Goal: Check status: Check status

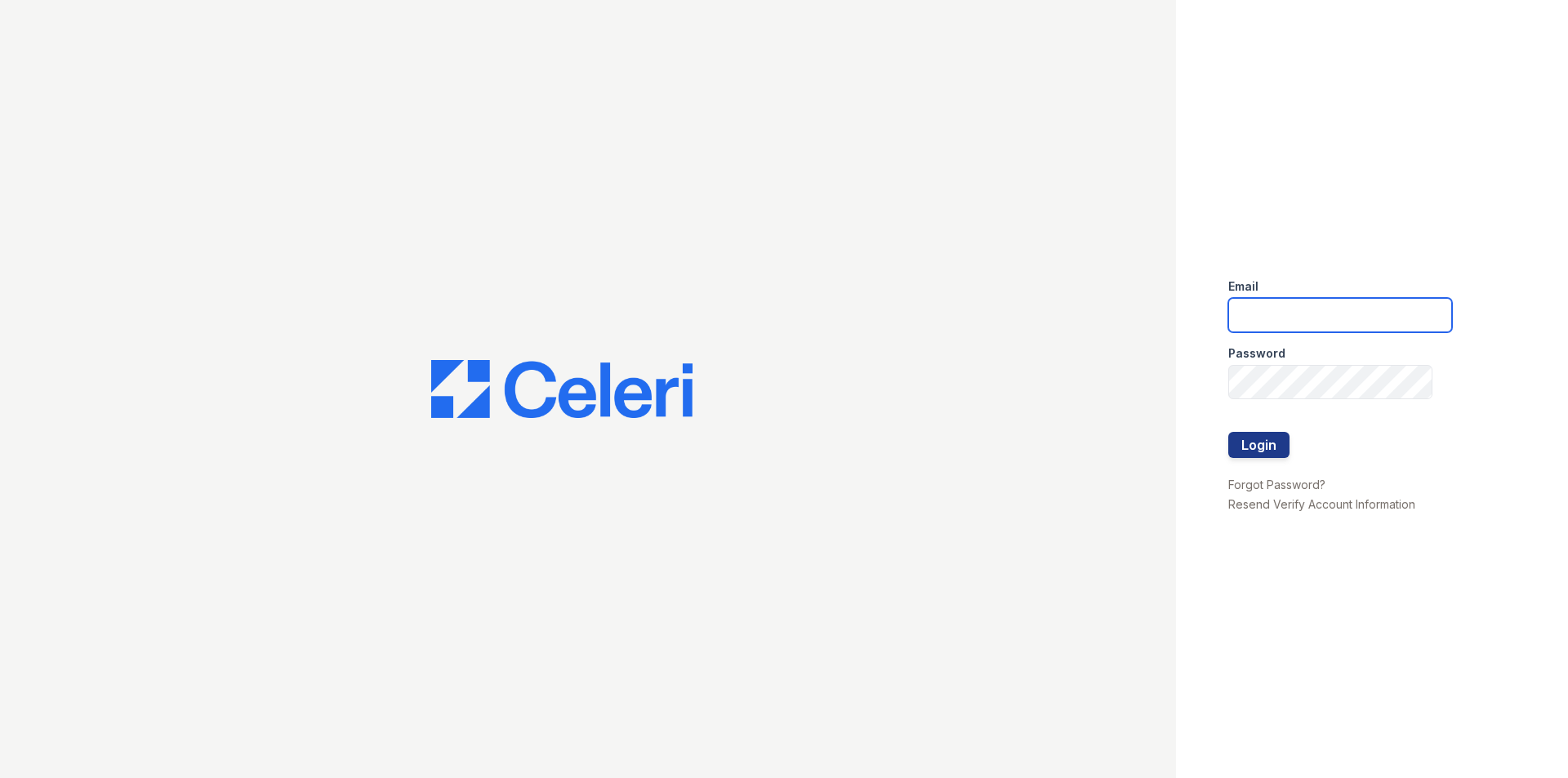
click at [1268, 325] on input "email" at bounding box center [1340, 315] width 224 height 35
type input "eli@moiniangroup.com"
click at [1228, 432] on button "Login" at bounding box center [1258, 444] width 61 height 26
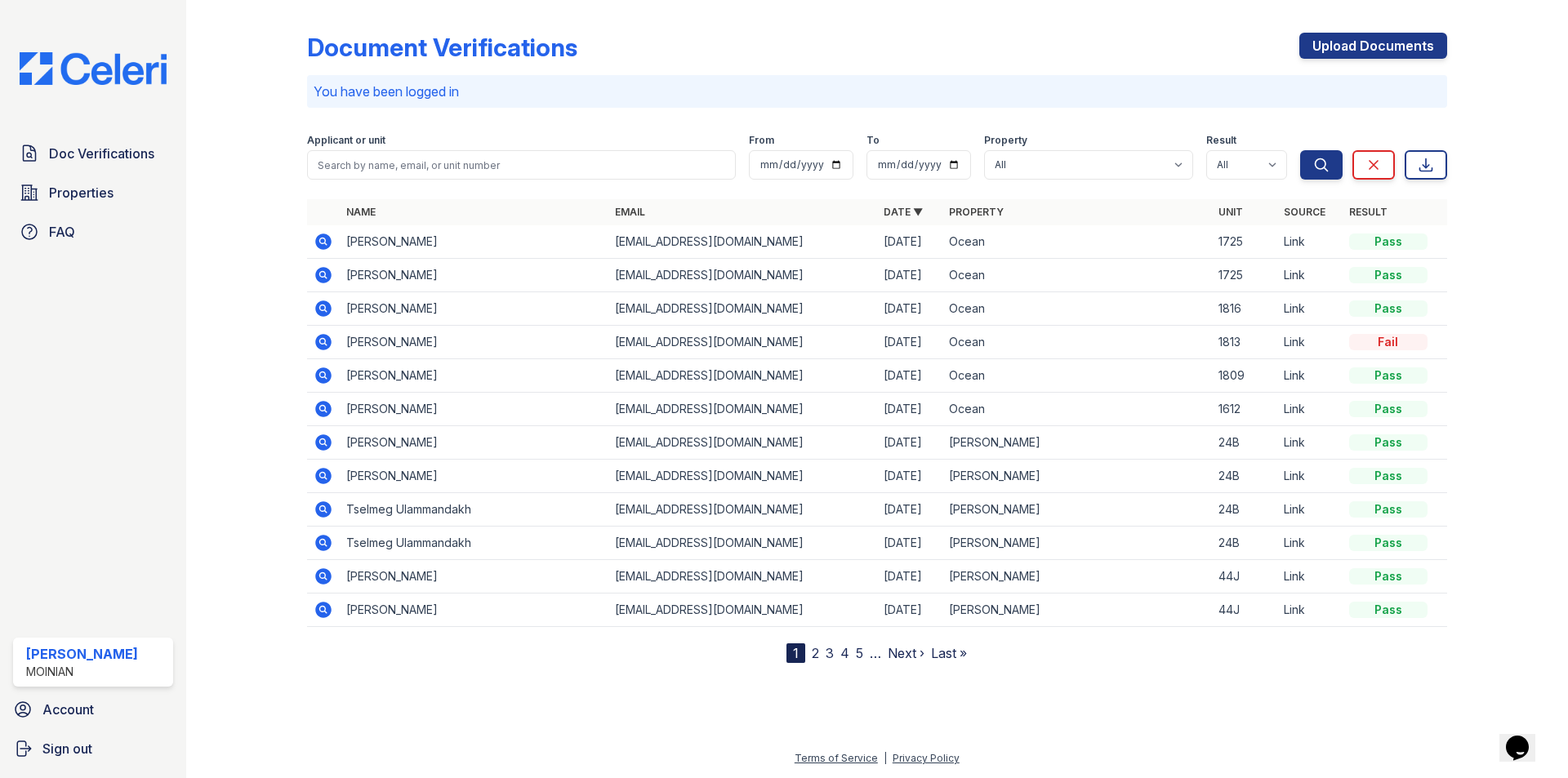
click at [317, 342] on icon at bounding box center [324, 342] width 16 height 16
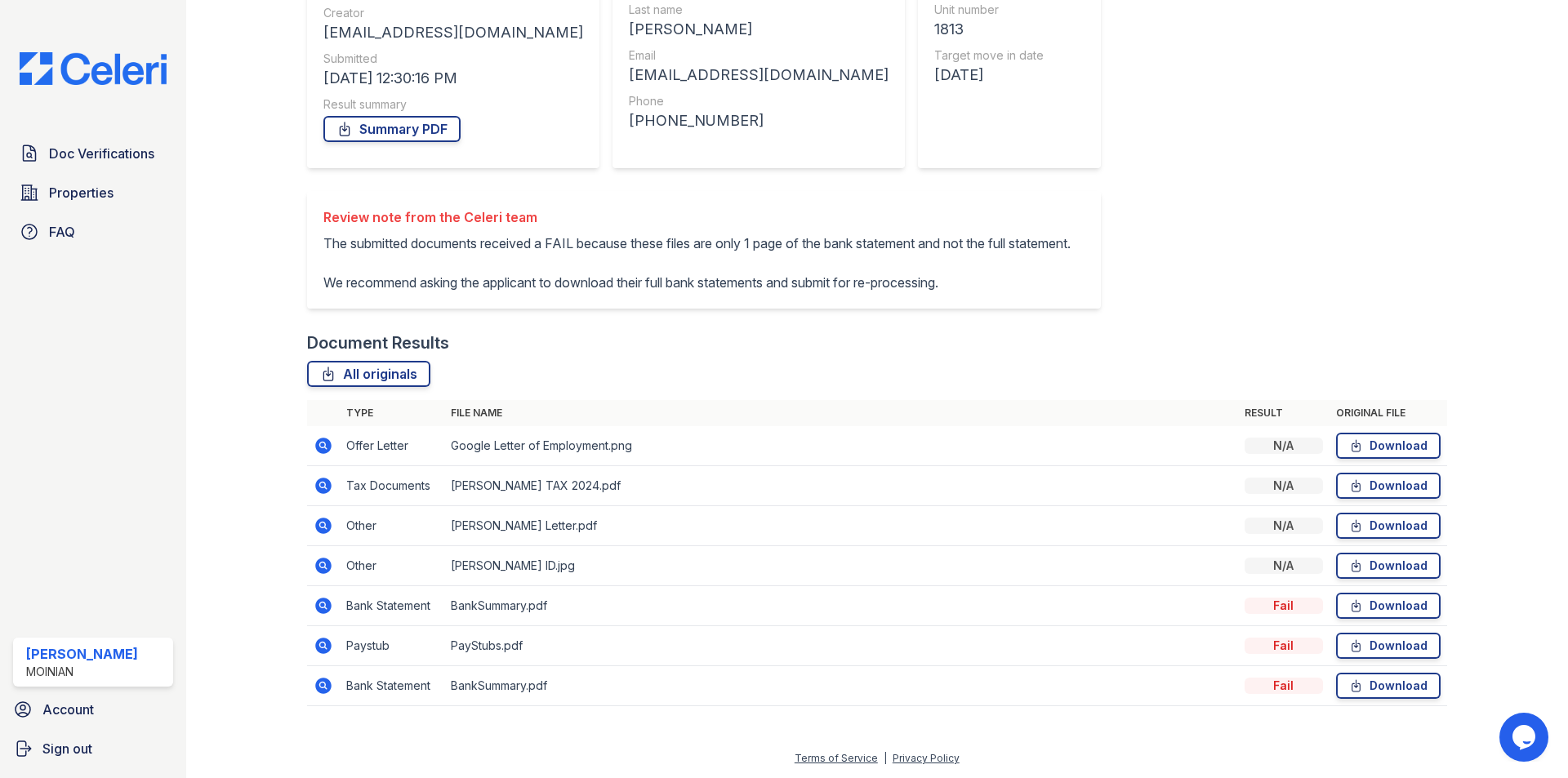
scroll to position [230, 0]
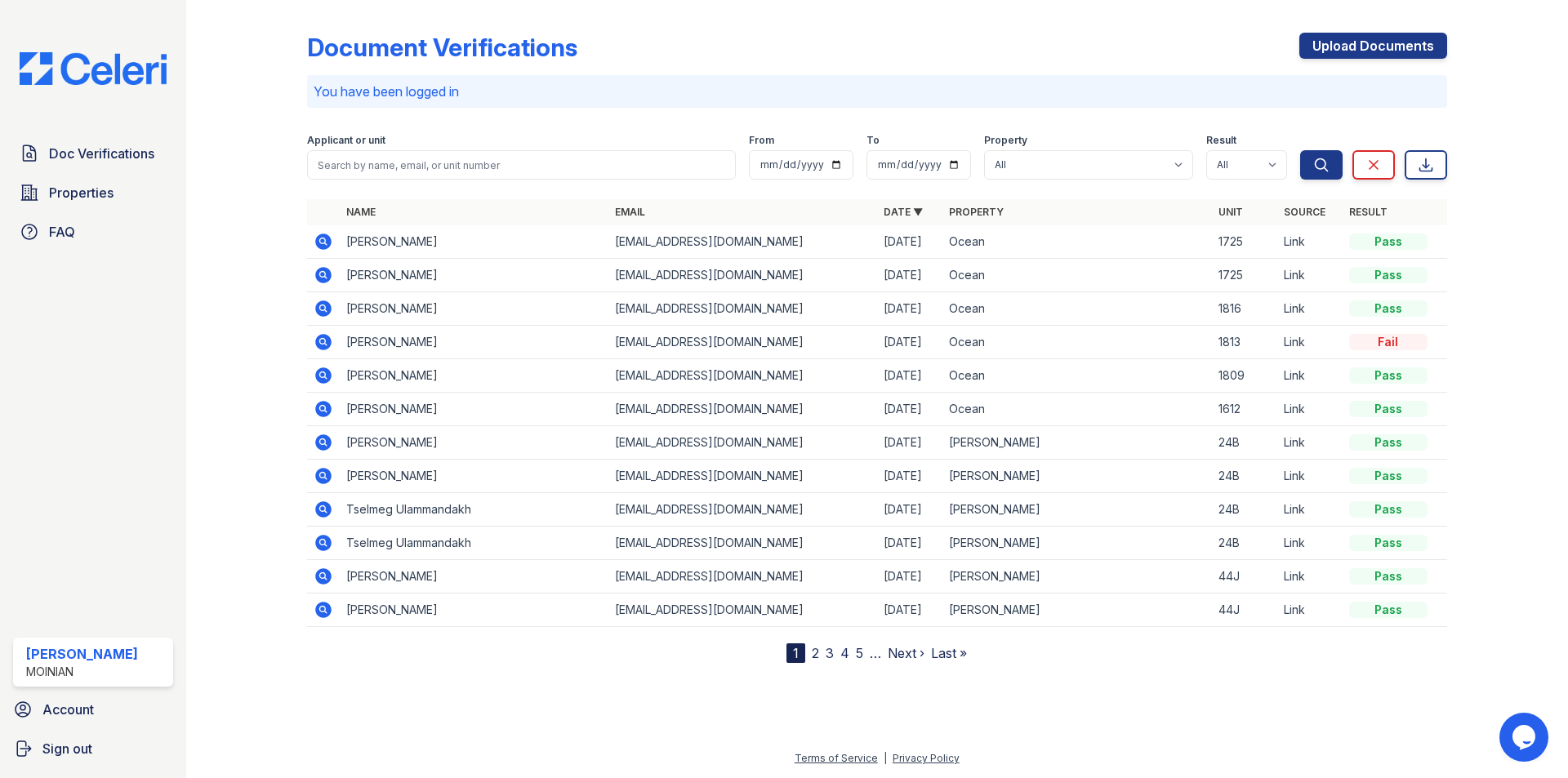
click at [330, 412] on icon at bounding box center [324, 409] width 16 height 16
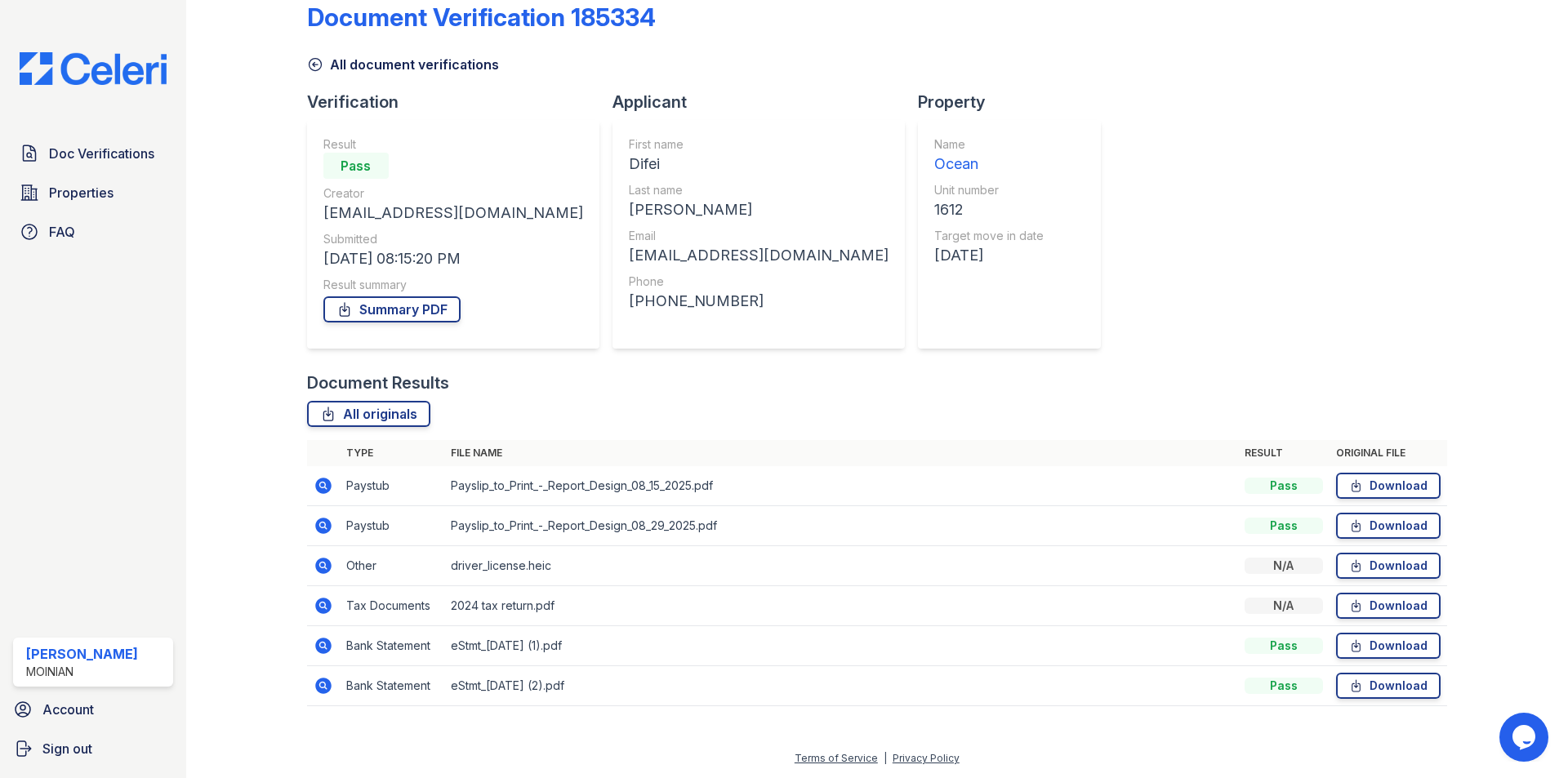
click at [325, 523] on icon at bounding box center [324, 526] width 16 height 16
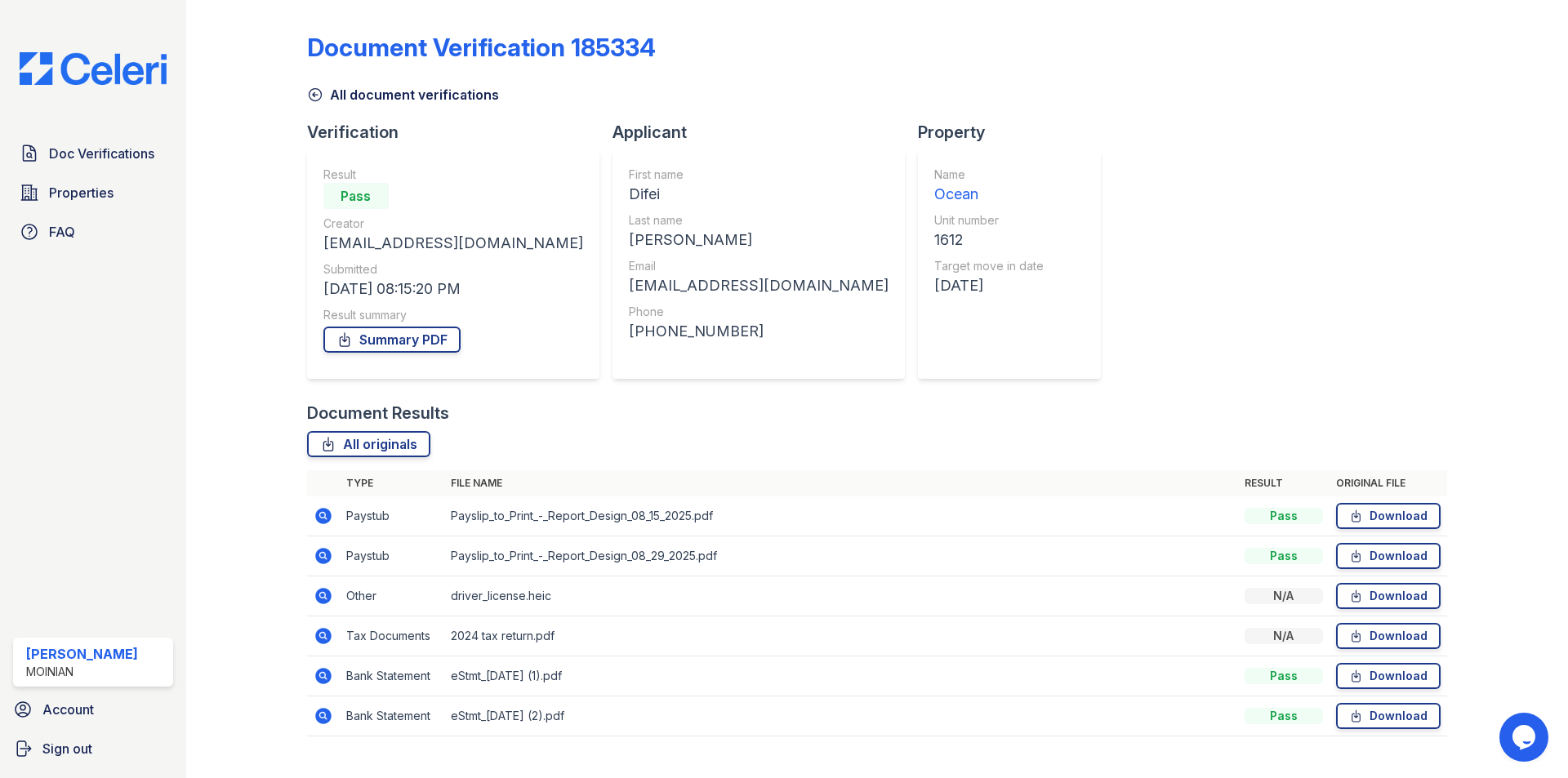
click at [317, 628] on icon at bounding box center [324, 636] width 20 height 20
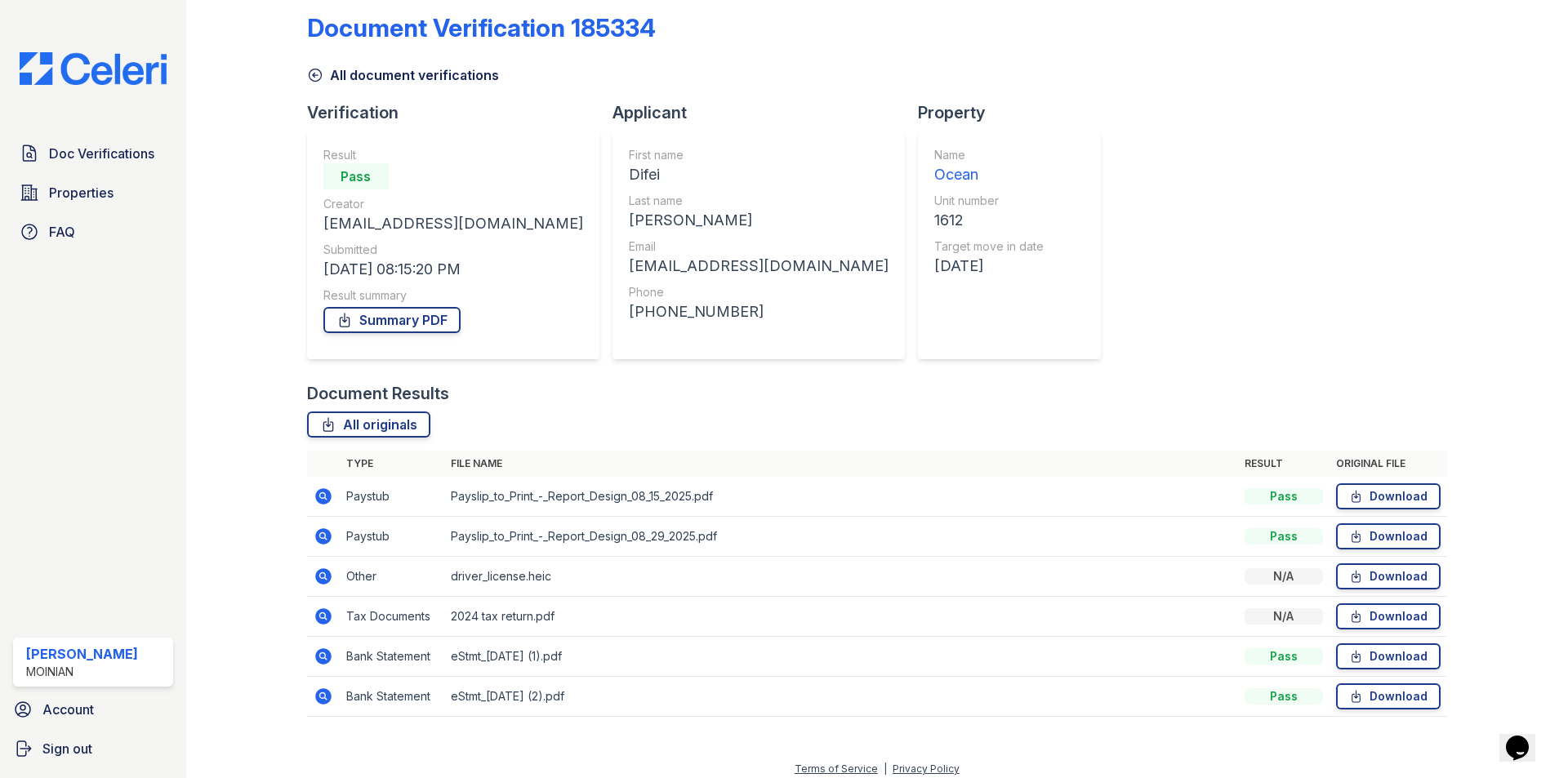
scroll to position [30, 0]
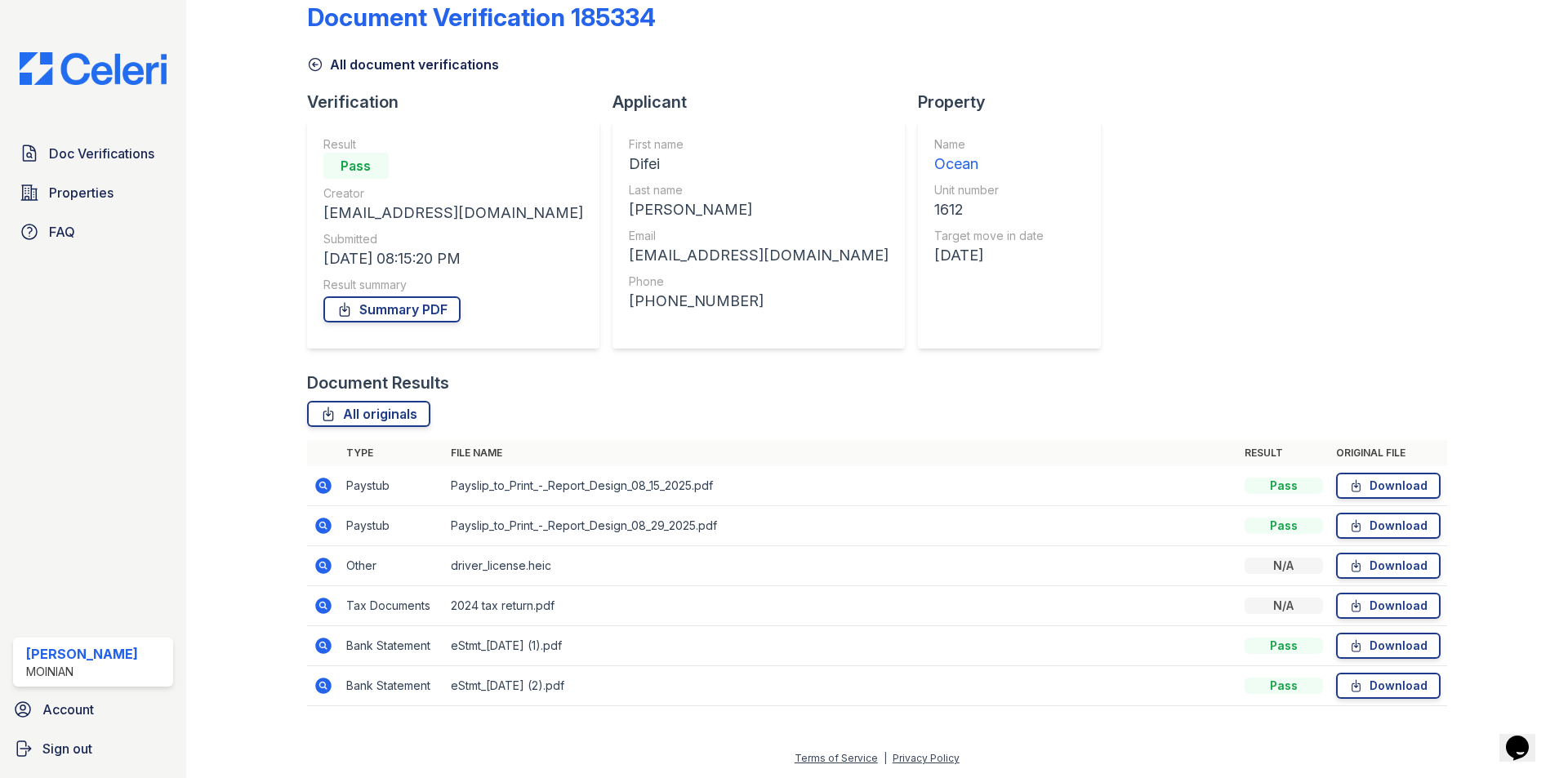
click at [324, 645] on icon at bounding box center [322, 644] width 4 height 4
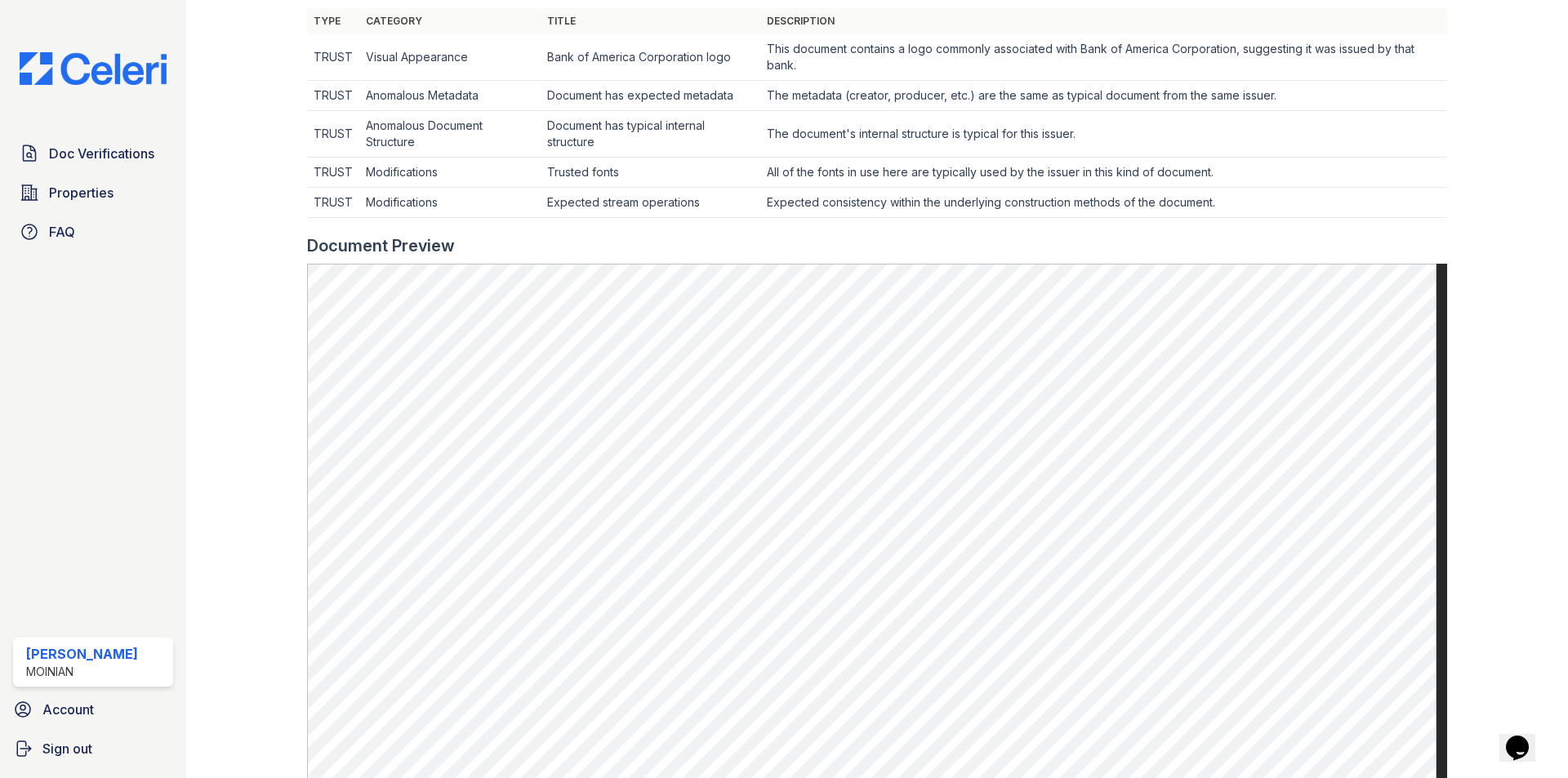
scroll to position [572, 0]
